Goal: Information Seeking & Learning: Understand process/instructions

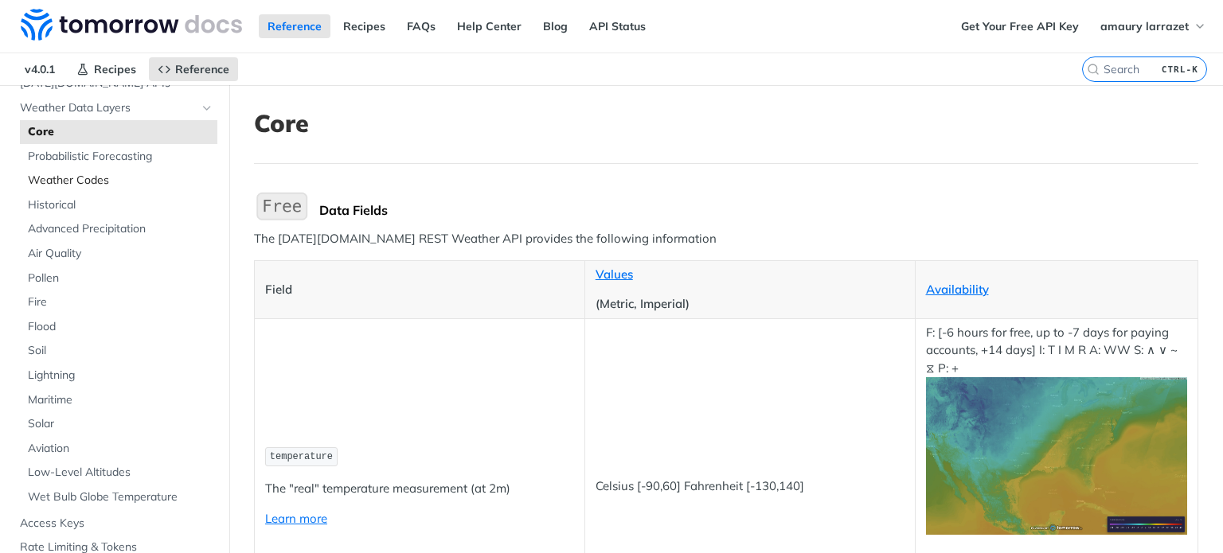
scroll to position [80, 0]
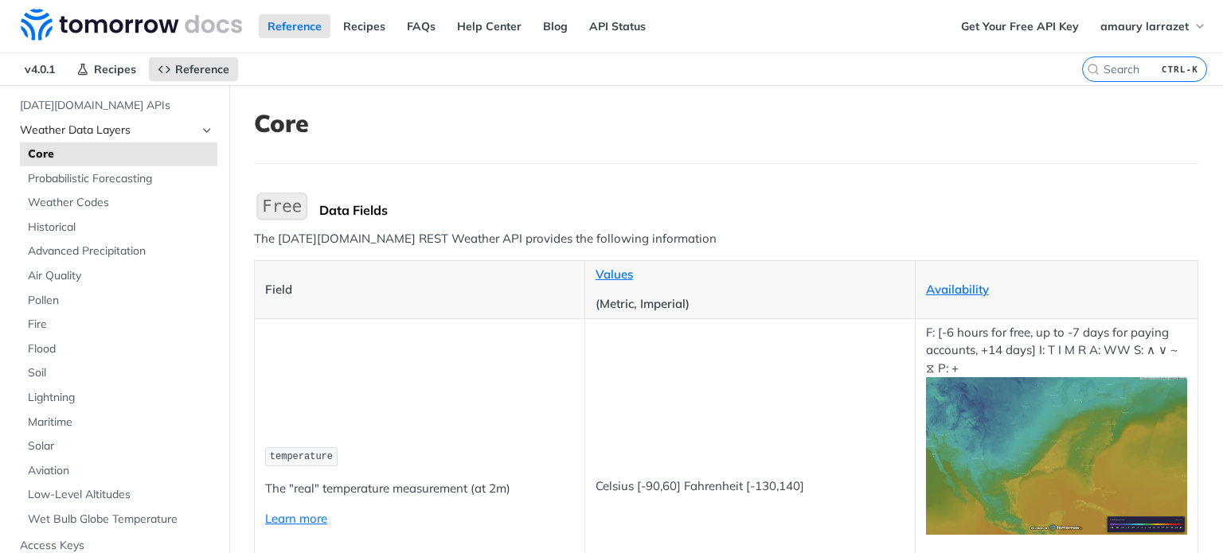
click at [201, 124] on icon "Hide subpages for Weather Data Layers" at bounding box center [207, 130] width 13 height 13
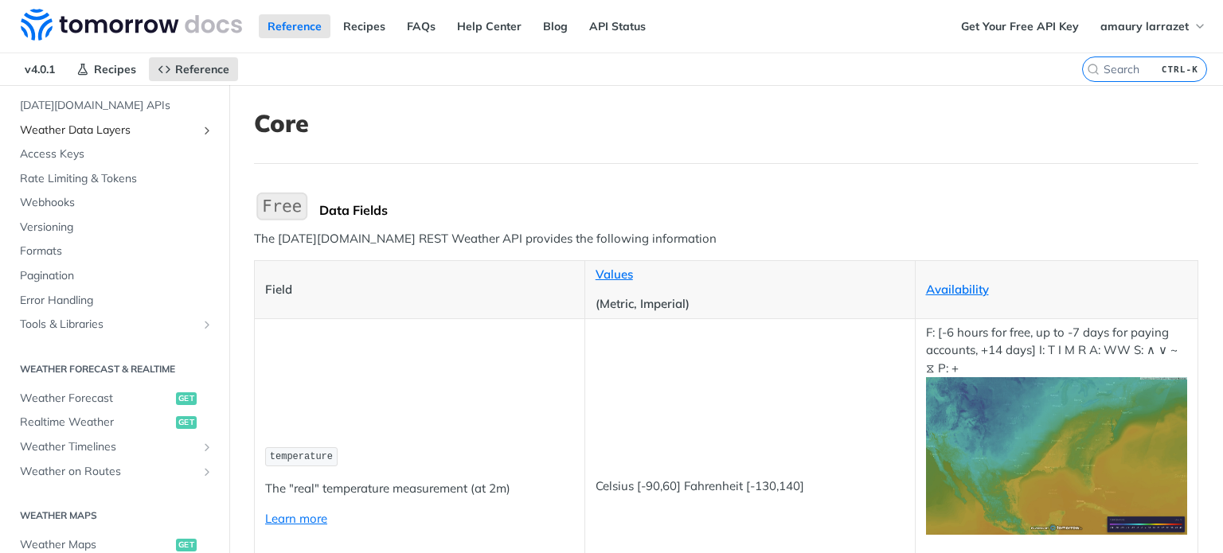
click at [201, 124] on icon "Show subpages for Weather Data Layers" at bounding box center [207, 130] width 13 height 13
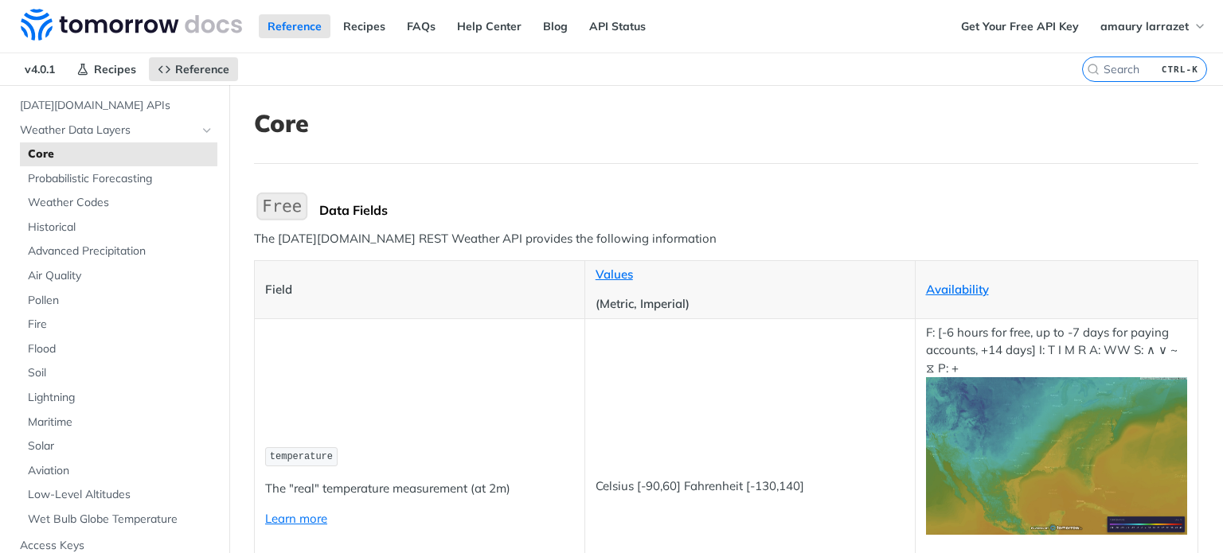
click at [83, 157] on span "Core" at bounding box center [120, 154] width 185 height 16
click at [45, 152] on span "Core" at bounding box center [120, 154] width 185 height 16
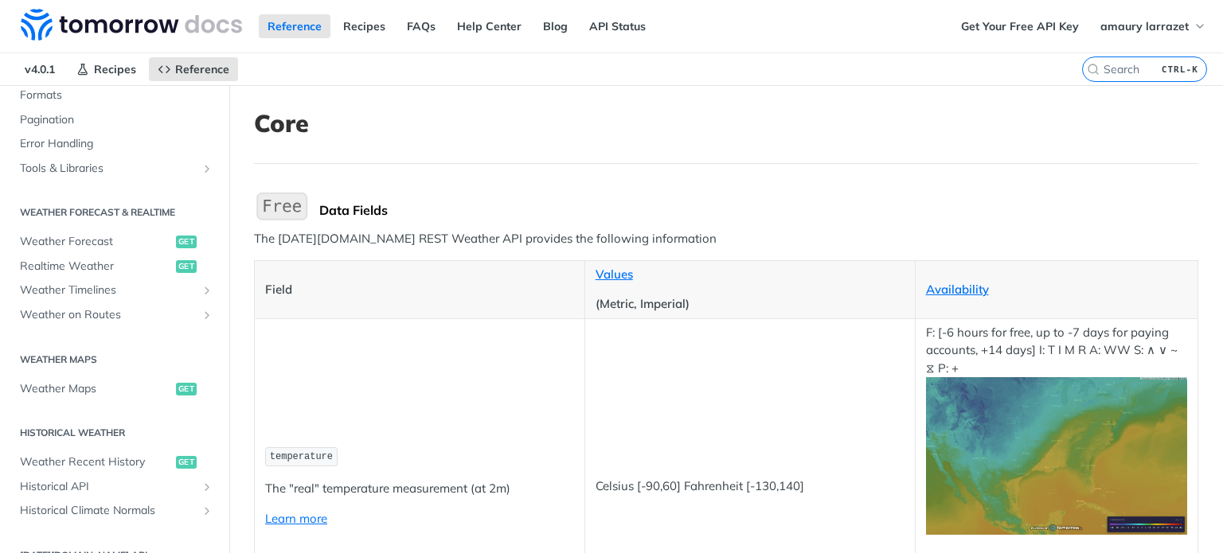
scroll to position [637, 0]
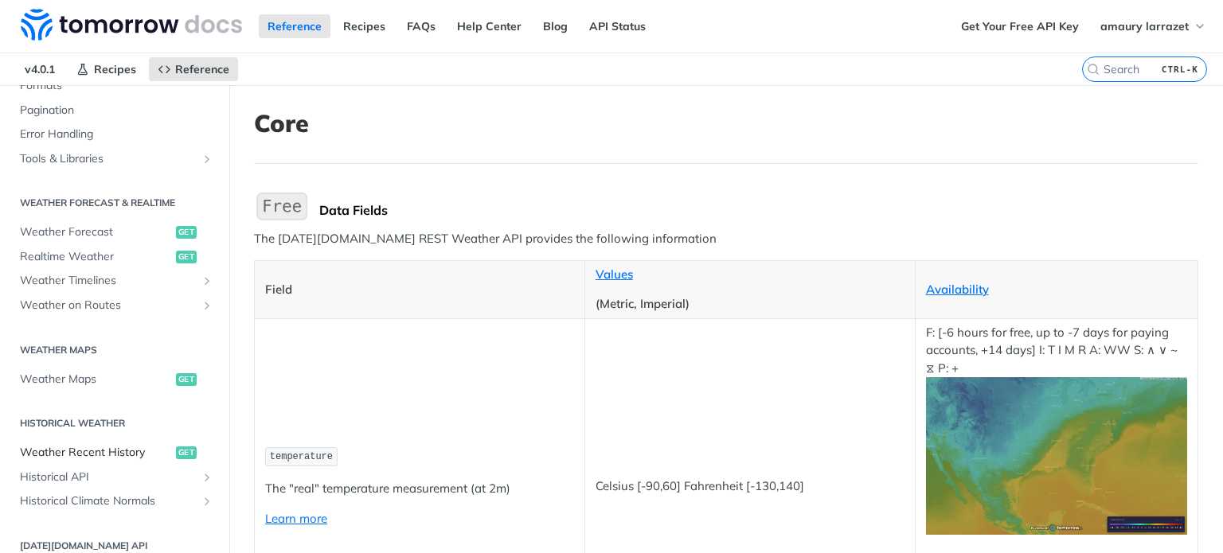
click at [75, 453] on span "Weather Recent History" at bounding box center [96, 453] width 152 height 16
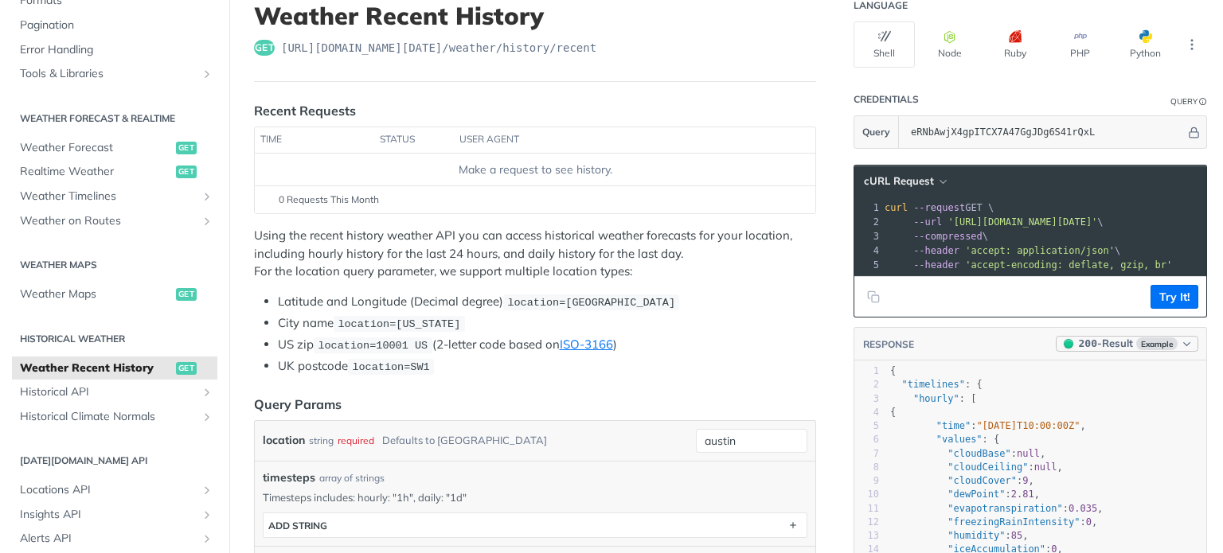
scroll to position [80, 0]
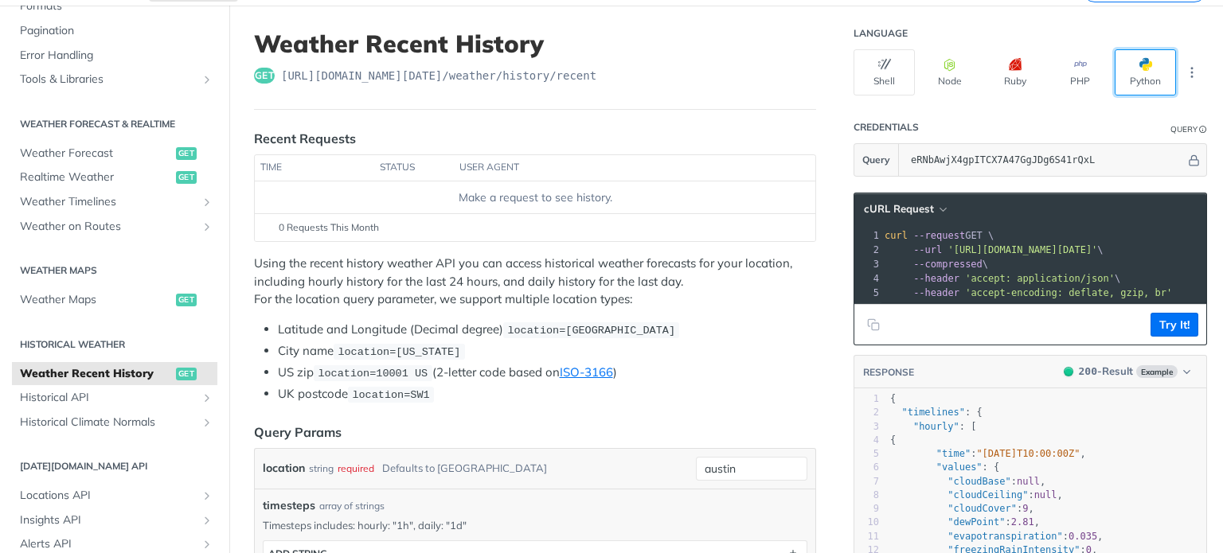
click at [1122, 72] on button "Python" at bounding box center [1144, 72] width 61 height 46
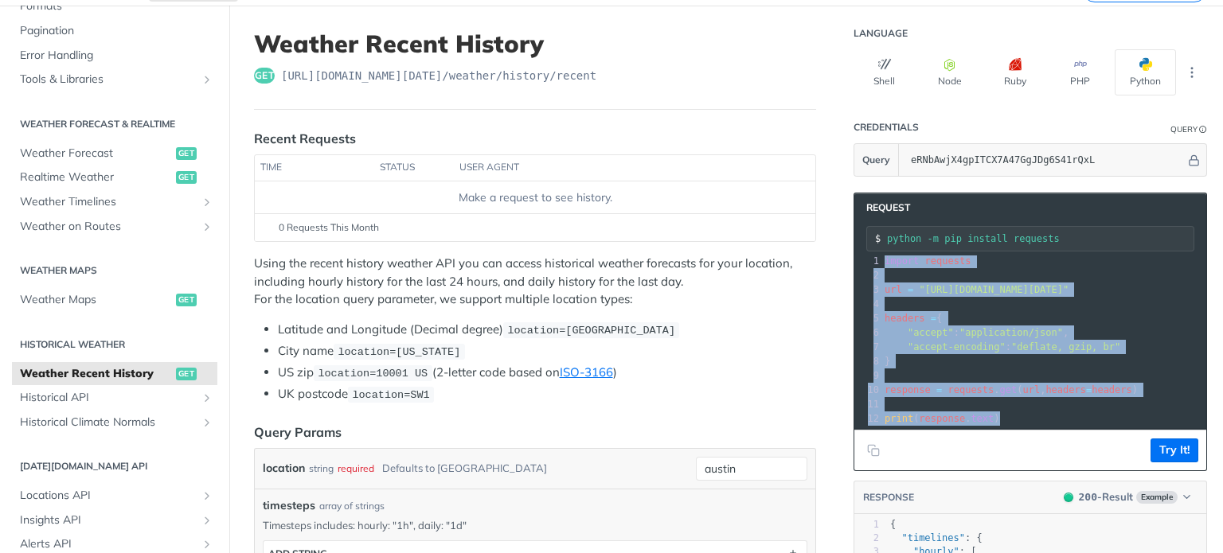
scroll to position [0, 0]
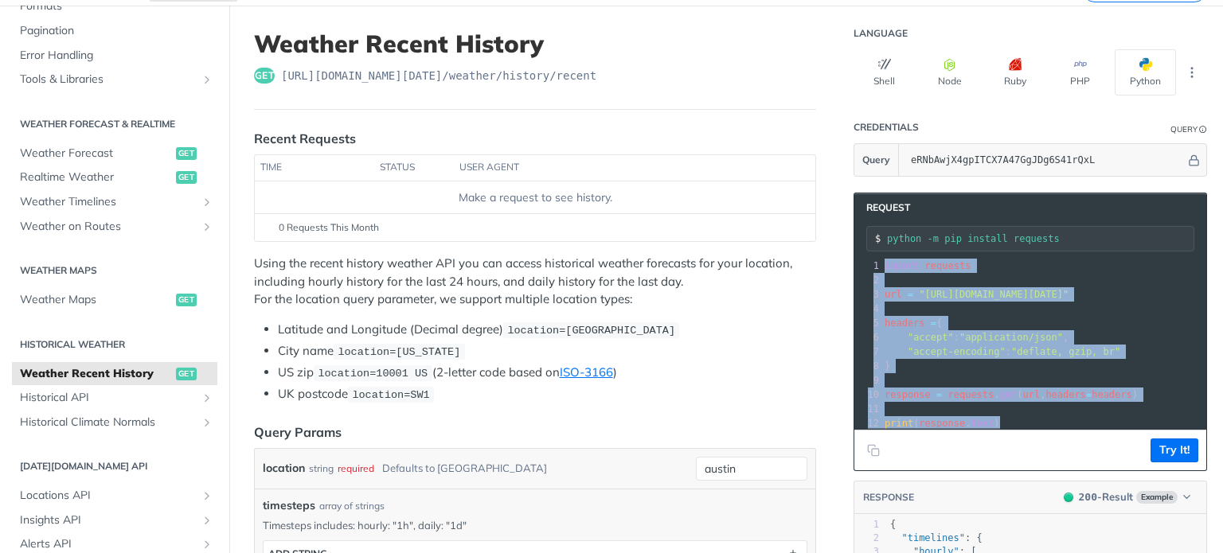
drag, startPoint x: 1013, startPoint y: 407, endPoint x: 862, endPoint y: 253, distance: 215.6
click at [862, 256] on div "xxxxxxxxxx 12 1 import requests 2 ​ 3 url = "https://api.tomorrow.io/v4/weather…" at bounding box center [1030, 343] width 352 height 174
copy div "import requests 2 ​ 3 url = "https://api.tomorrow.io/v4/weather/history/recent?…"
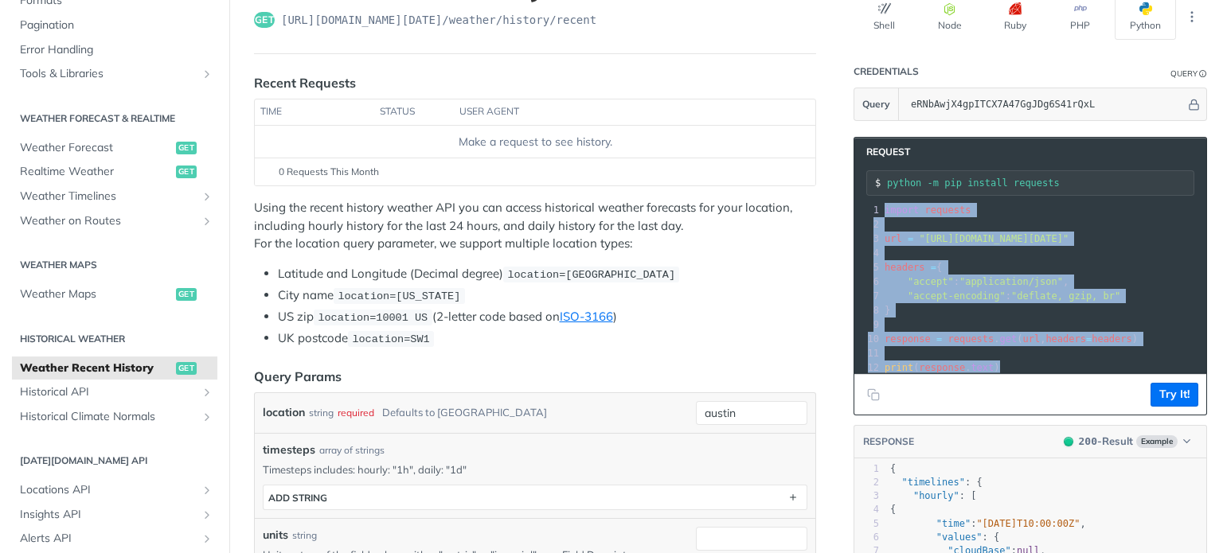
scroll to position [159, 0]
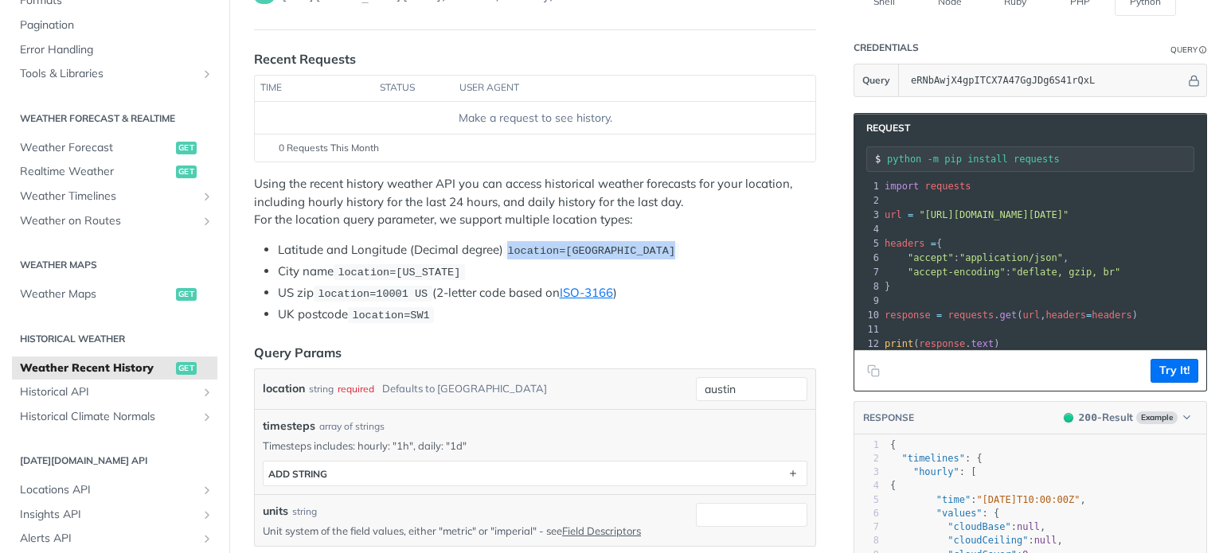
drag, startPoint x: 666, startPoint y: 248, endPoint x: 509, endPoint y: 248, distance: 156.8
click at [509, 248] on code "location=42.3478, -71.0466" at bounding box center [591, 251] width 176 height 16
copy span "location=42.3478, -71.0466"
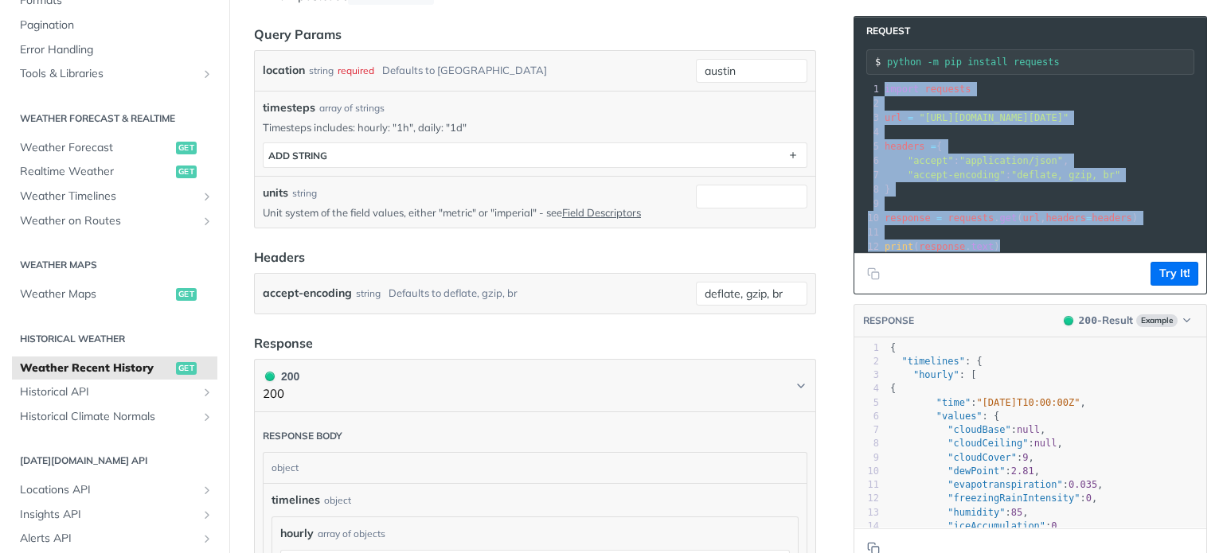
scroll to position [16, 0]
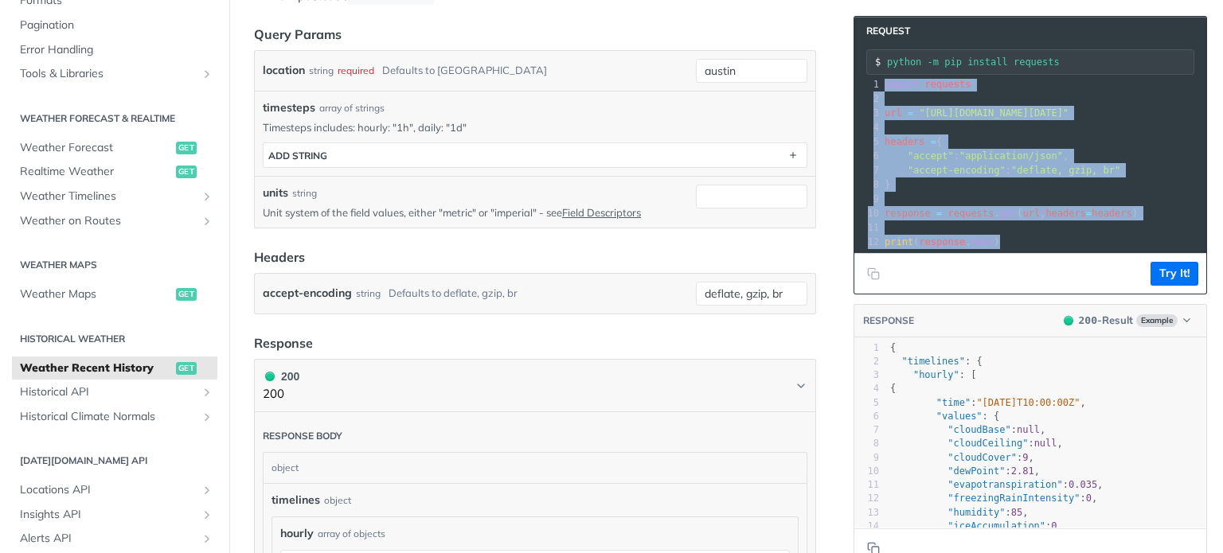
drag, startPoint x: 872, startPoint y: 89, endPoint x: 1025, endPoint y: 380, distance: 328.6
click at [1025, 380] on section "Request python -m pip install requests xxxxxxxxxx 12 1 import requests 2 ​ 3 ur…" at bounding box center [1029, 292] width 353 height 585
copy div "import requests 2 ​ 3 url = "https://api.tomorrow.io/v4/weather/history/recent?…"
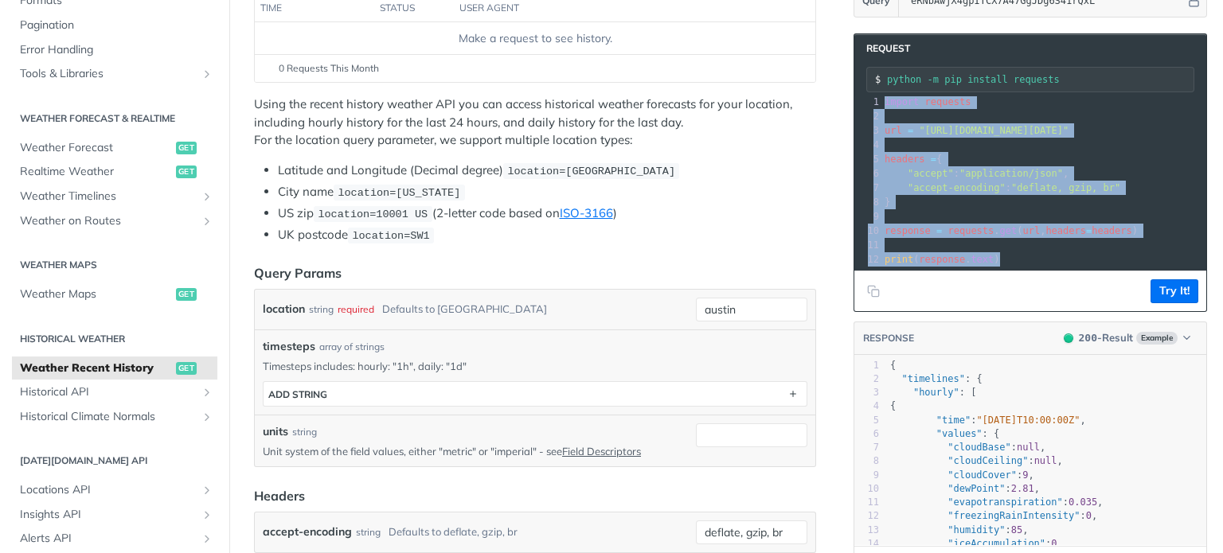
scroll to position [159, 0]
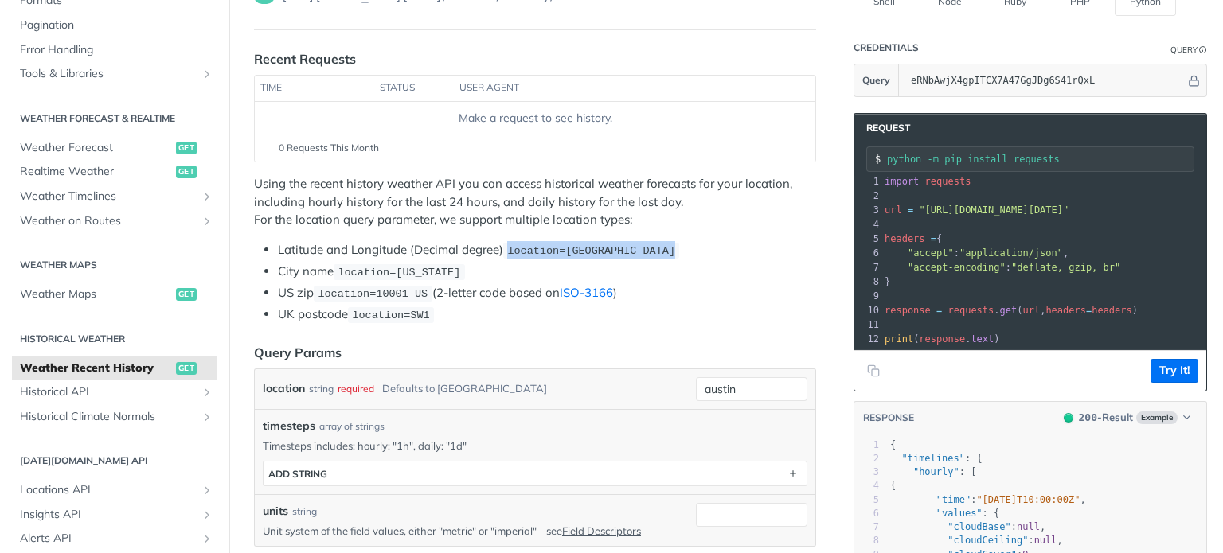
drag, startPoint x: 665, startPoint y: 251, endPoint x: 505, endPoint y: 248, distance: 160.0
click at [505, 248] on li "Latitude and Longitude (Decimal degree) location=42.3478, -71.0466" at bounding box center [547, 250] width 538 height 18
copy span "location=42.3478, -71.0466"
click at [700, 294] on li "US zip location=10001 US (2-letter code based on ISO-3166 )" at bounding box center [547, 293] width 538 height 18
click at [473, 249] on li "Latitude and Longitude (Decimal degree) location=42.3478, -71.0466" at bounding box center [547, 250] width 538 height 18
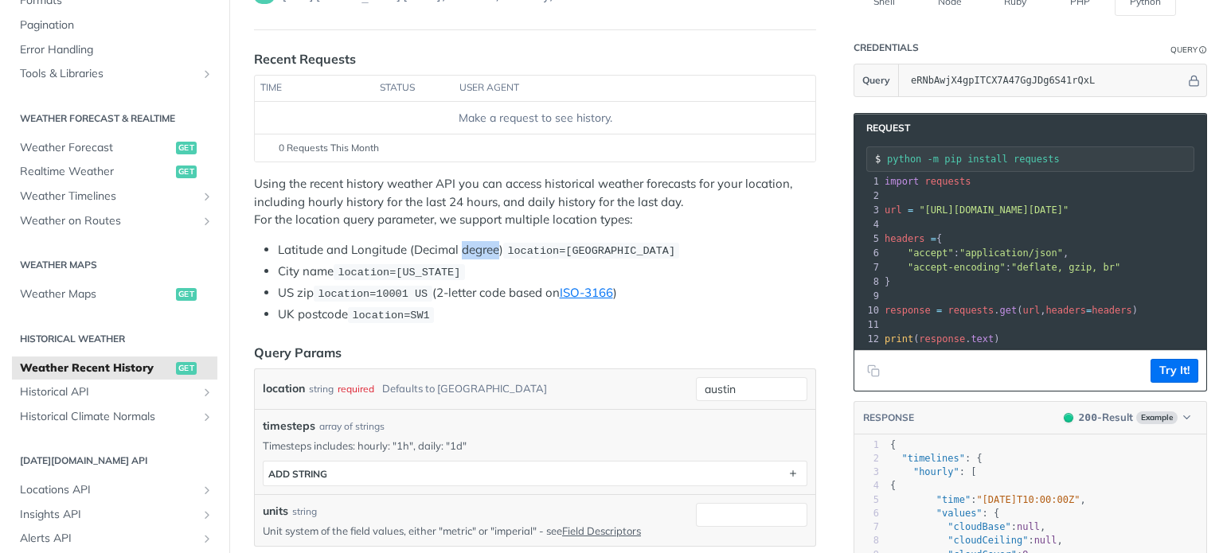
click at [473, 249] on li "Latitude and Longitude (Decimal degree) location=42.3478, -71.0466" at bounding box center [547, 250] width 538 height 18
click at [560, 256] on code "location=42.3478, -71.0466" at bounding box center [591, 251] width 176 height 16
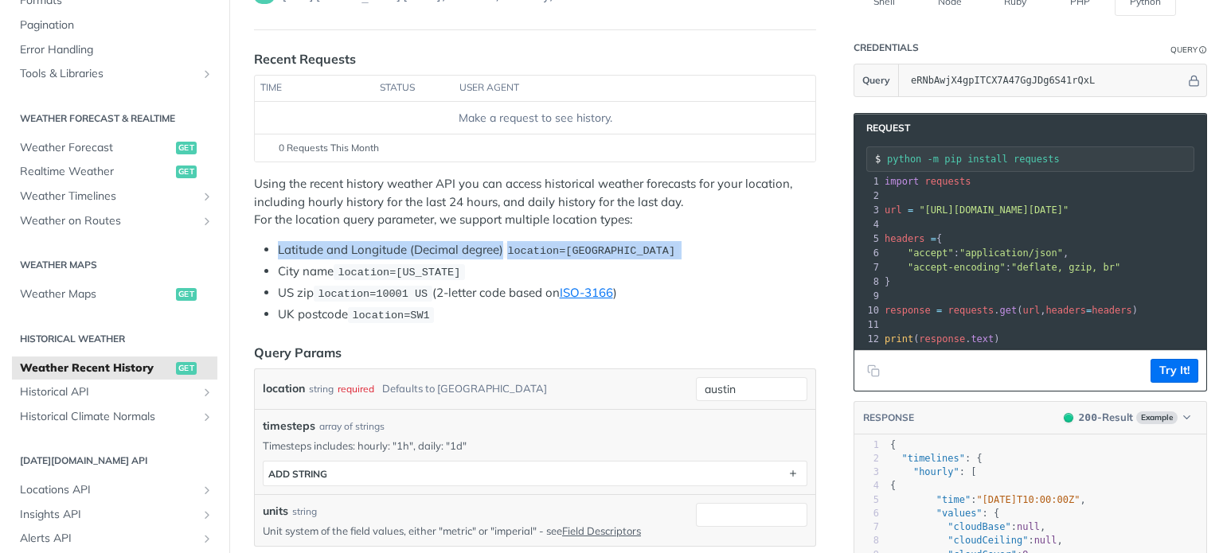
click at [560, 256] on code "location=42.3478, -71.0466" at bounding box center [591, 251] width 176 height 16
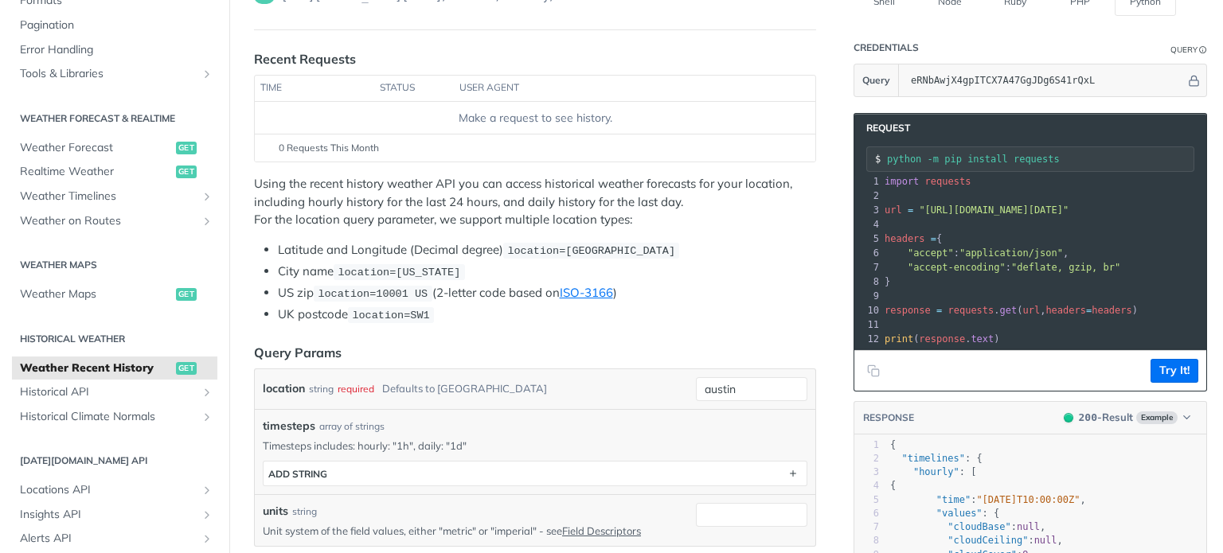
click at [713, 263] on li "City name location=new york" at bounding box center [547, 272] width 538 height 18
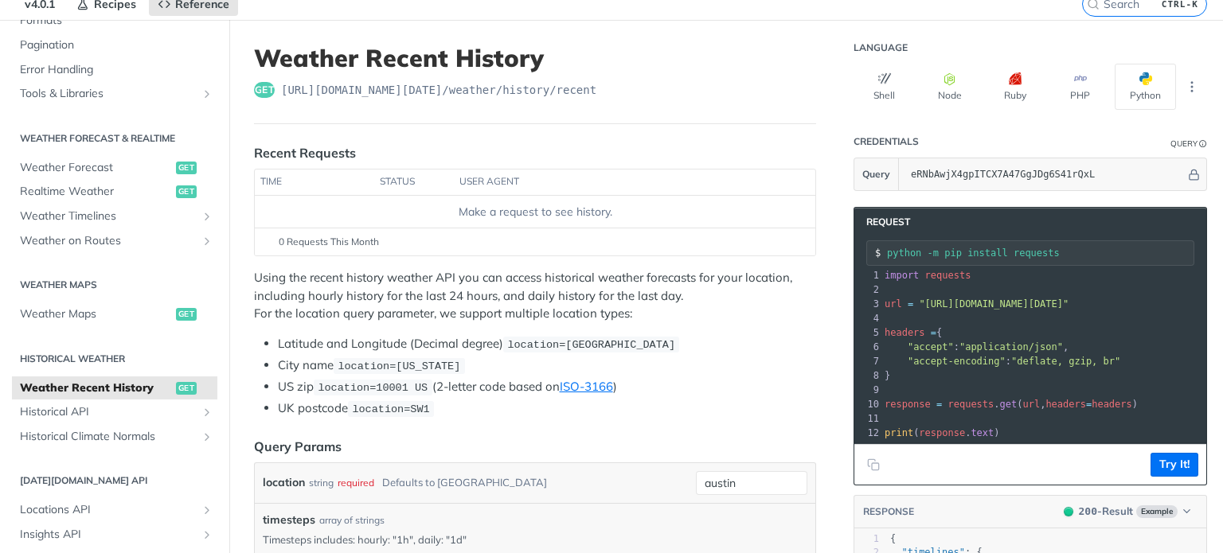
scroll to position [0, 0]
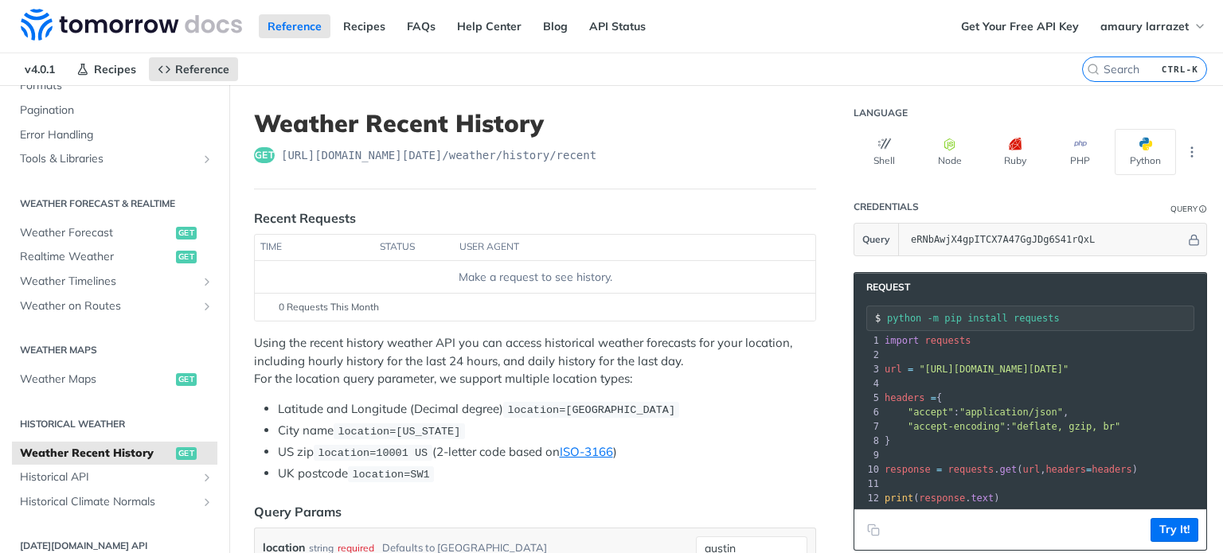
click at [422, 356] on p "Using the recent history weather API you can access historical weather forecast…" at bounding box center [535, 361] width 562 height 54
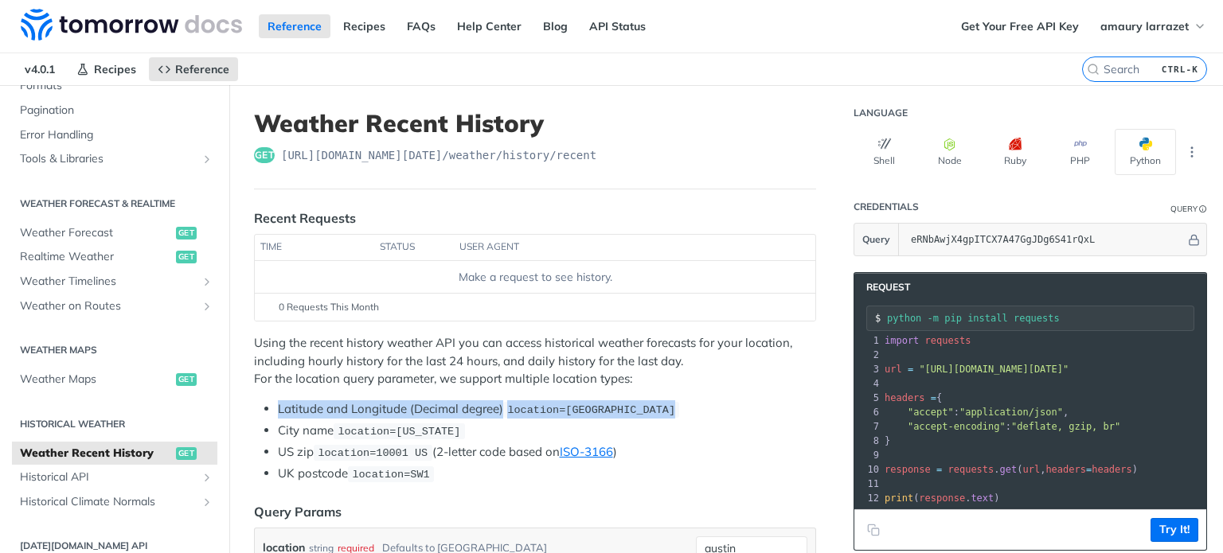
drag, startPoint x: 271, startPoint y: 404, endPoint x: 698, endPoint y: 400, distance: 427.4
click at [698, 400] on ul "Latitude and Longitude (Decimal degree) location=42.3478, -71.0466 City name lo…" at bounding box center [535, 441] width 562 height 83
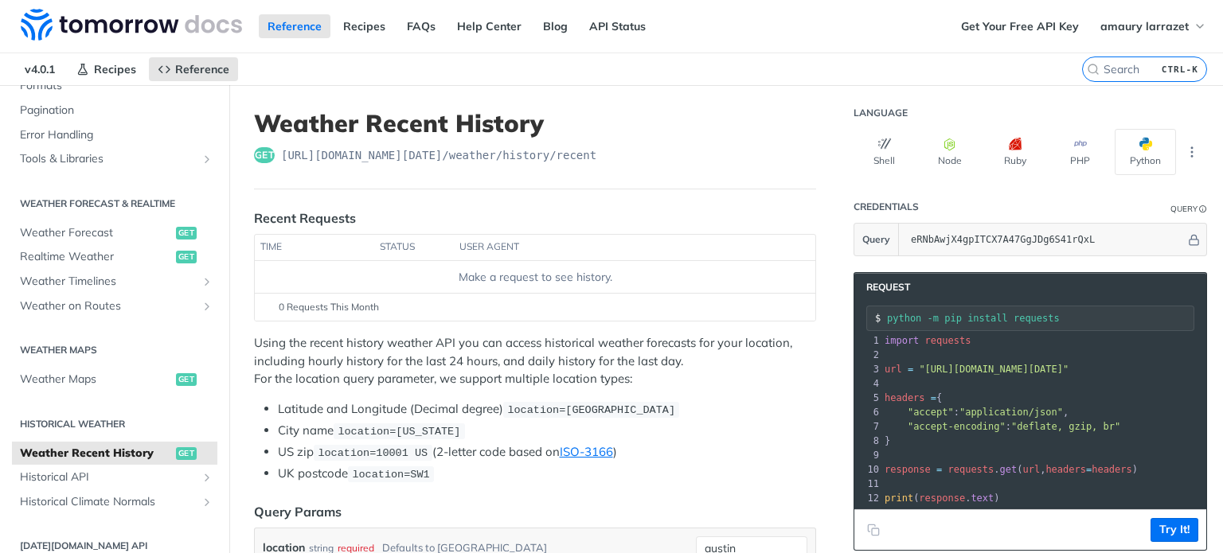
click at [981, 376] on pre "​" at bounding box center [1180, 383] width 599 height 14
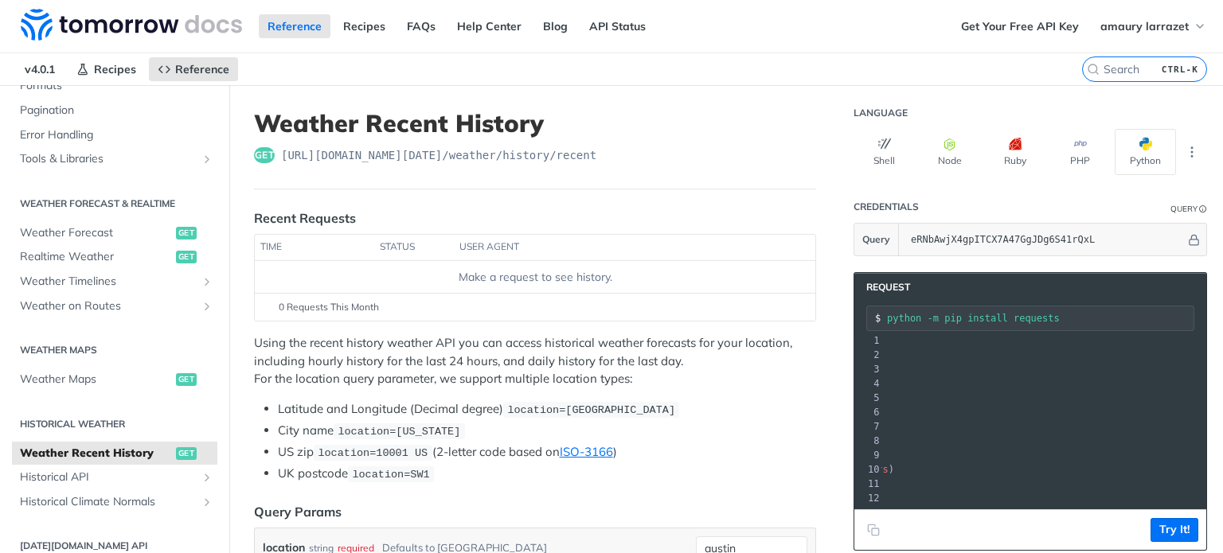
click at [565, 417] on ul "Latitude and Longitude (Decimal degree) location=42.3478, -71.0466 City name lo…" at bounding box center [535, 441] width 562 height 83
drag, startPoint x: 564, startPoint y: 409, endPoint x: 663, endPoint y: 412, distance: 98.8
click at [663, 412] on code "location=42.3478, -71.0466" at bounding box center [591, 410] width 176 height 16
copy span "42.3478, -71.0466"
click at [746, 389] on div "Using the recent history weather API you can access historical weather forecast…" at bounding box center [535, 408] width 562 height 149
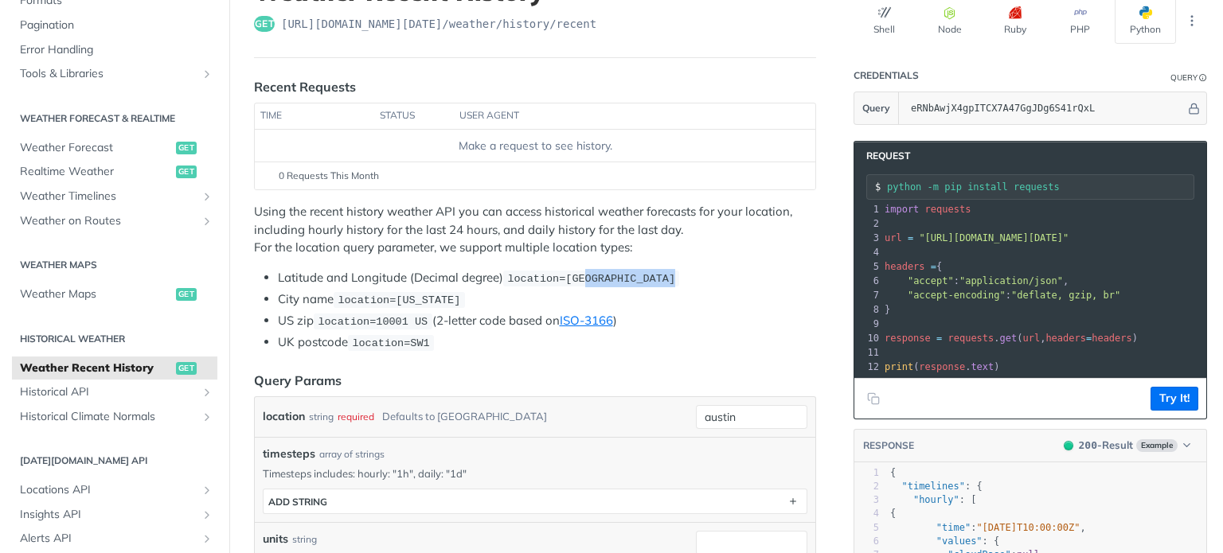
drag, startPoint x: 665, startPoint y: 274, endPoint x: 579, endPoint y: 273, distance: 86.8
click at [579, 273] on code "location=42.3478, -71.0466" at bounding box center [591, 279] width 176 height 16
drag, startPoint x: 967, startPoint y: 244, endPoint x: 938, endPoint y: 244, distance: 28.7
click at [966, 245] on pre "​" at bounding box center [1180, 252] width 599 height 14
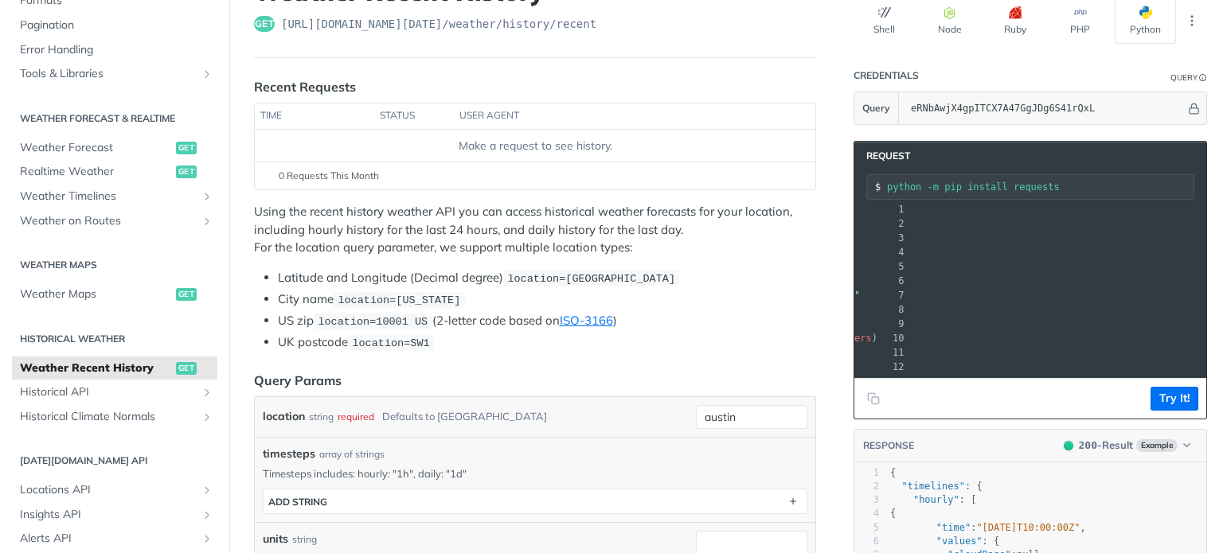
scroll to position [0, 285]
drag, startPoint x: 911, startPoint y: 230, endPoint x: 1172, endPoint y: 234, distance: 261.9
click at [794, 234] on span ""https://api.tomorrow.io/v4/weather/history/recent?location=austin&apikey=eRNbA…" at bounding box center [719, 237] width 150 height 11
copy span "https://api.tomorrow.io/v4/weather/history/recent?location=austin&apikey=eRNbAw…"
drag, startPoint x: 909, startPoint y: 239, endPoint x: 1152, endPoint y: 242, distance: 242.8
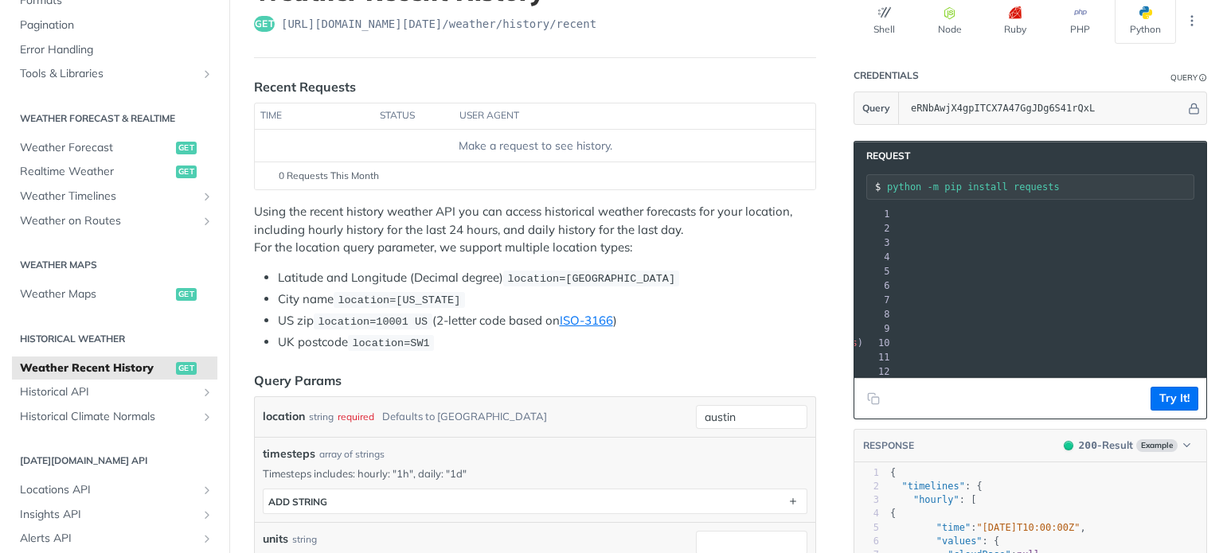
click at [794, 242] on span ""https://api.tomorrow.io/v4/weather/history/recent?location=austin&apikey=eRNbA…" at bounding box center [719, 242] width 150 height 11
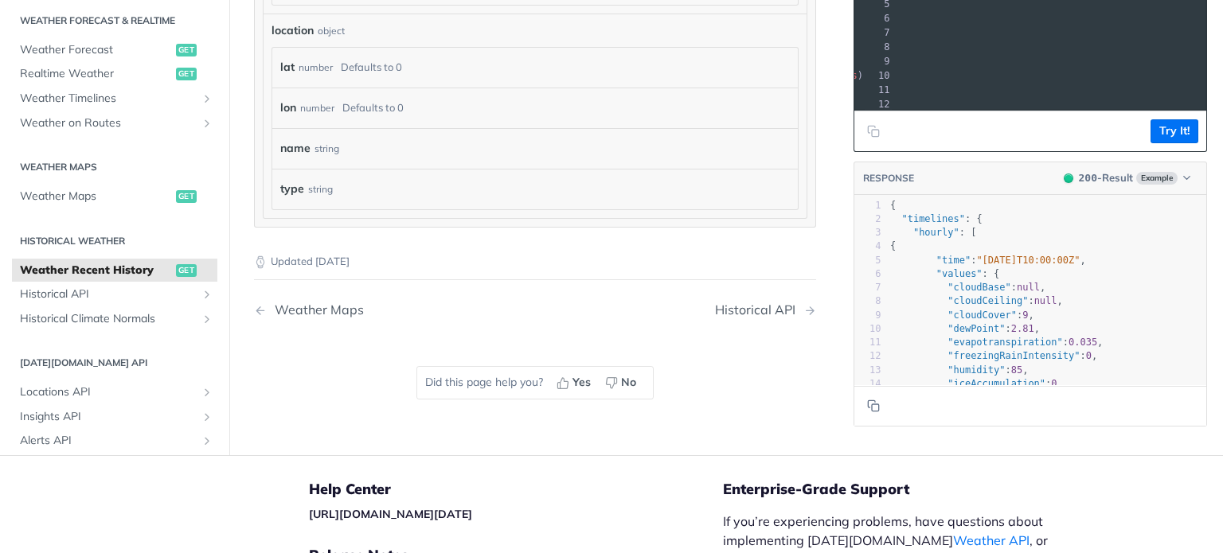
scroll to position [22, 2]
